Goal: Check status: Check status

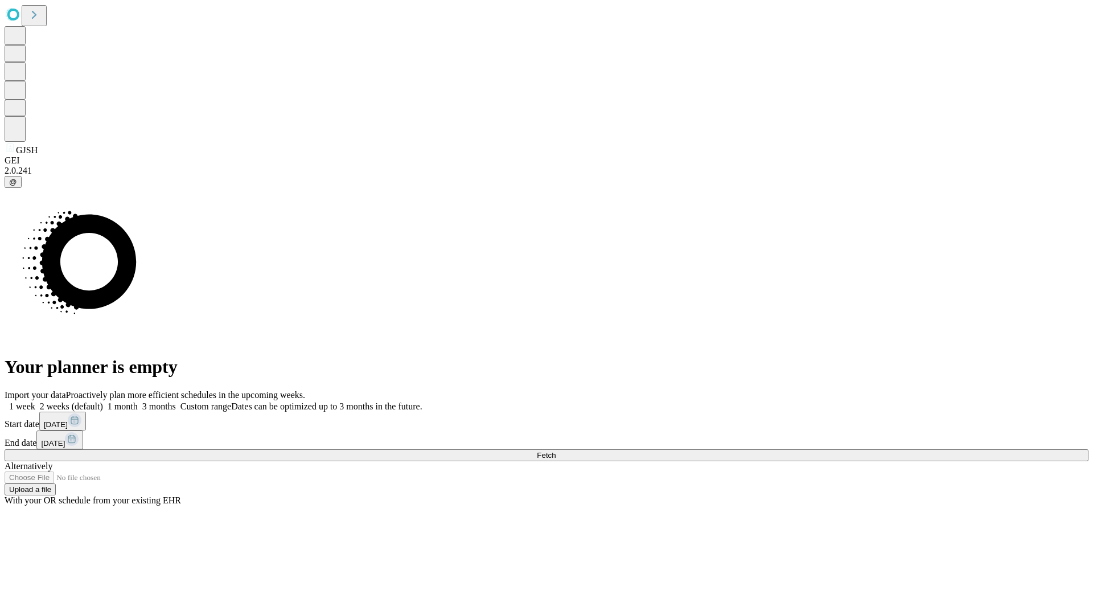
click at [556, 451] on span "Fetch" at bounding box center [546, 455] width 19 height 9
